Goal: Check status: Check status

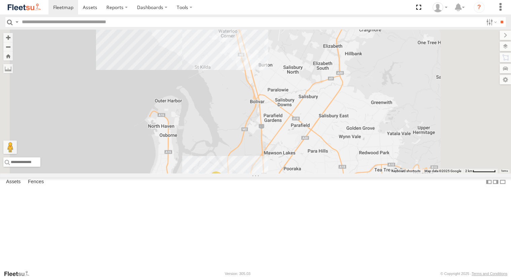
scroll to position [67, 0]
click at [0, 0] on div "Powerscaper" at bounding box center [0, 0] width 0 height 0
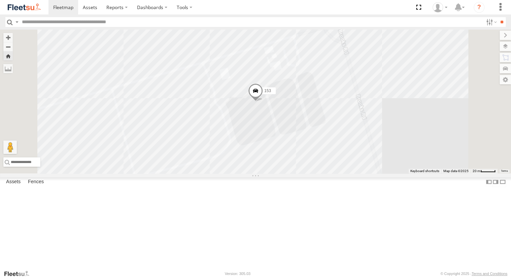
click at [0, 0] on div "391 Powerscaper" at bounding box center [0, 0] width 0 height 0
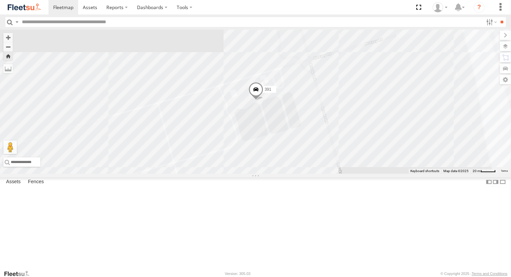
click at [0, 0] on div "153" at bounding box center [0, 0] width 0 height 0
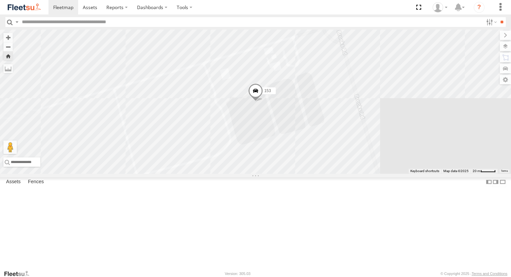
click at [263, 102] on span at bounding box center [255, 92] width 15 height 18
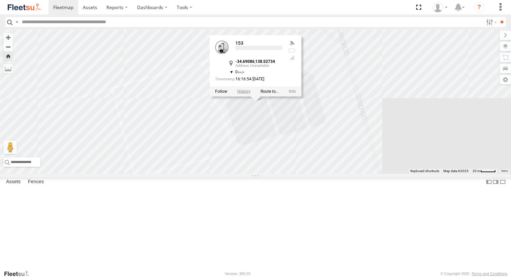
click at [250, 94] on label at bounding box center [243, 91] width 13 height 5
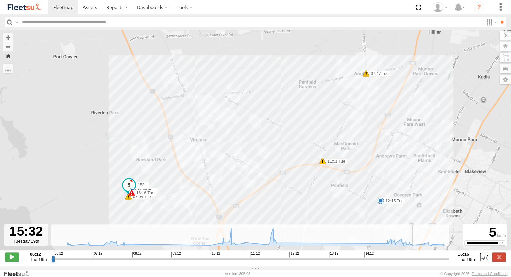
drag, startPoint x: 52, startPoint y: 262, endPoint x: 418, endPoint y: 255, distance: 366.7
type input "**********"
click at [418, 256] on input "range" at bounding box center [250, 259] width 398 height 6
click at [58, 4] on span at bounding box center [63, 7] width 20 height 6
